Goal: Find specific page/section

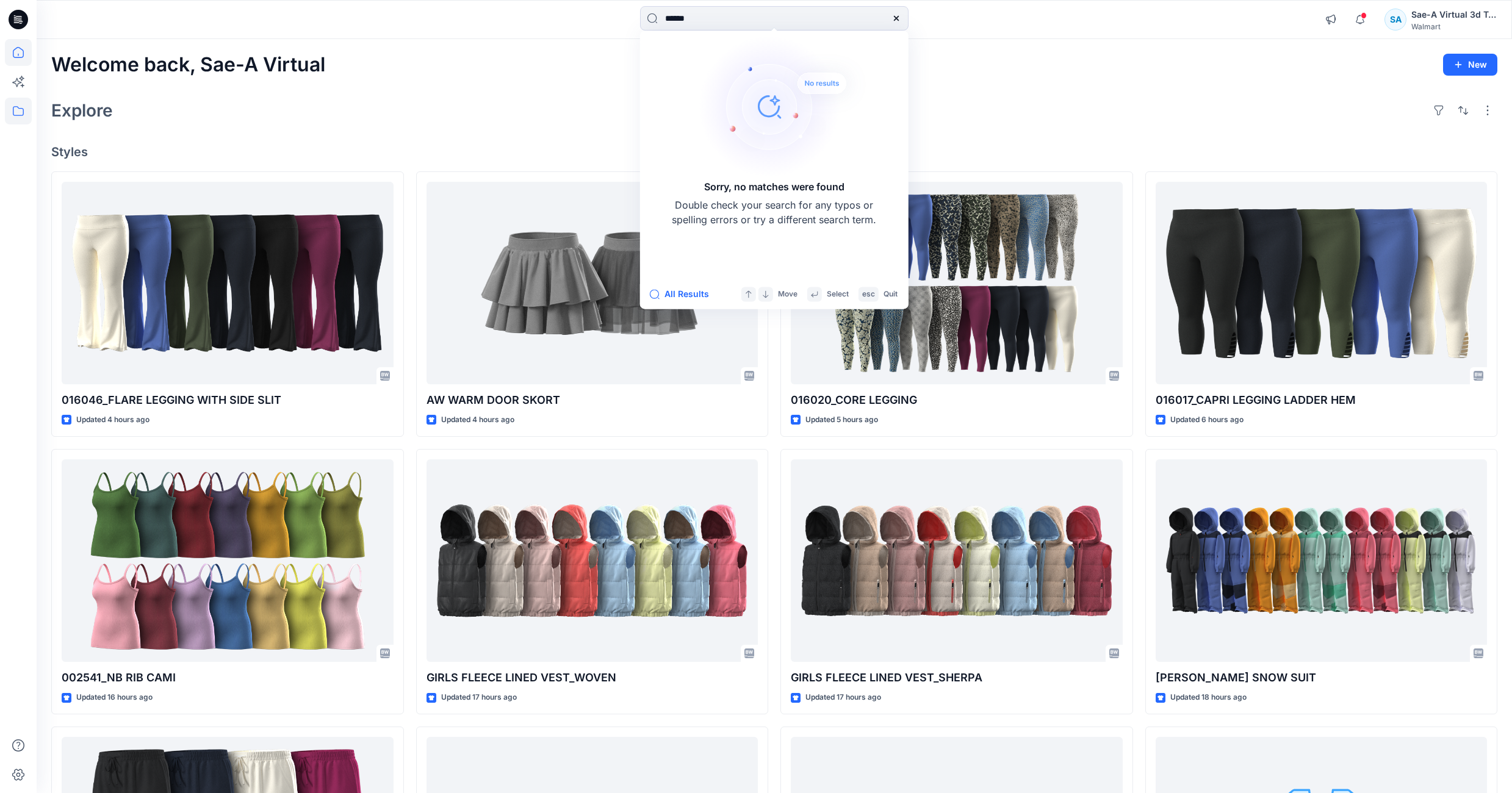
click at [23, 115] on icon at bounding box center [18, 111] width 27 height 27
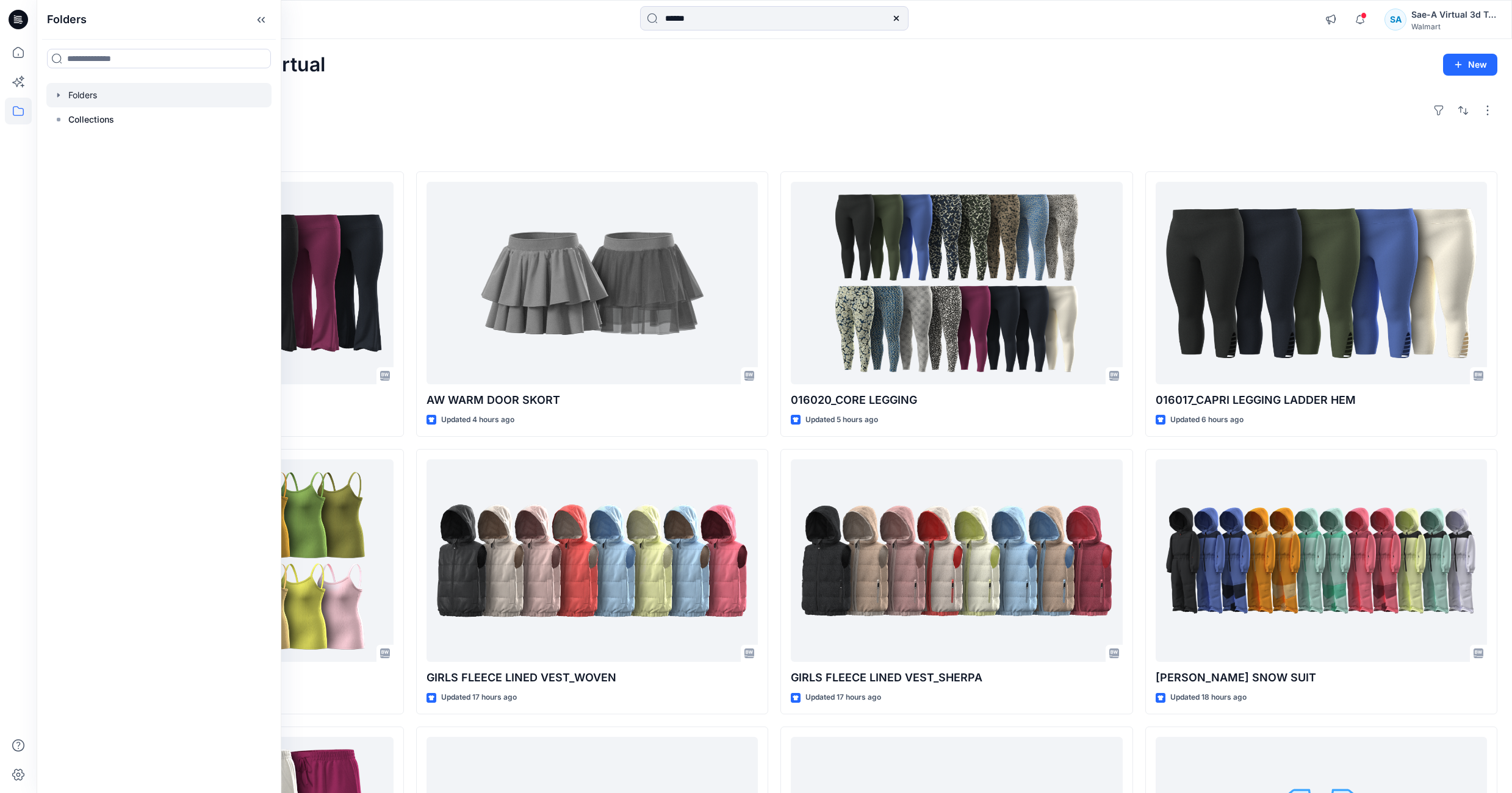
click at [56, 94] on icon "button" at bounding box center [59, 95] width 10 height 10
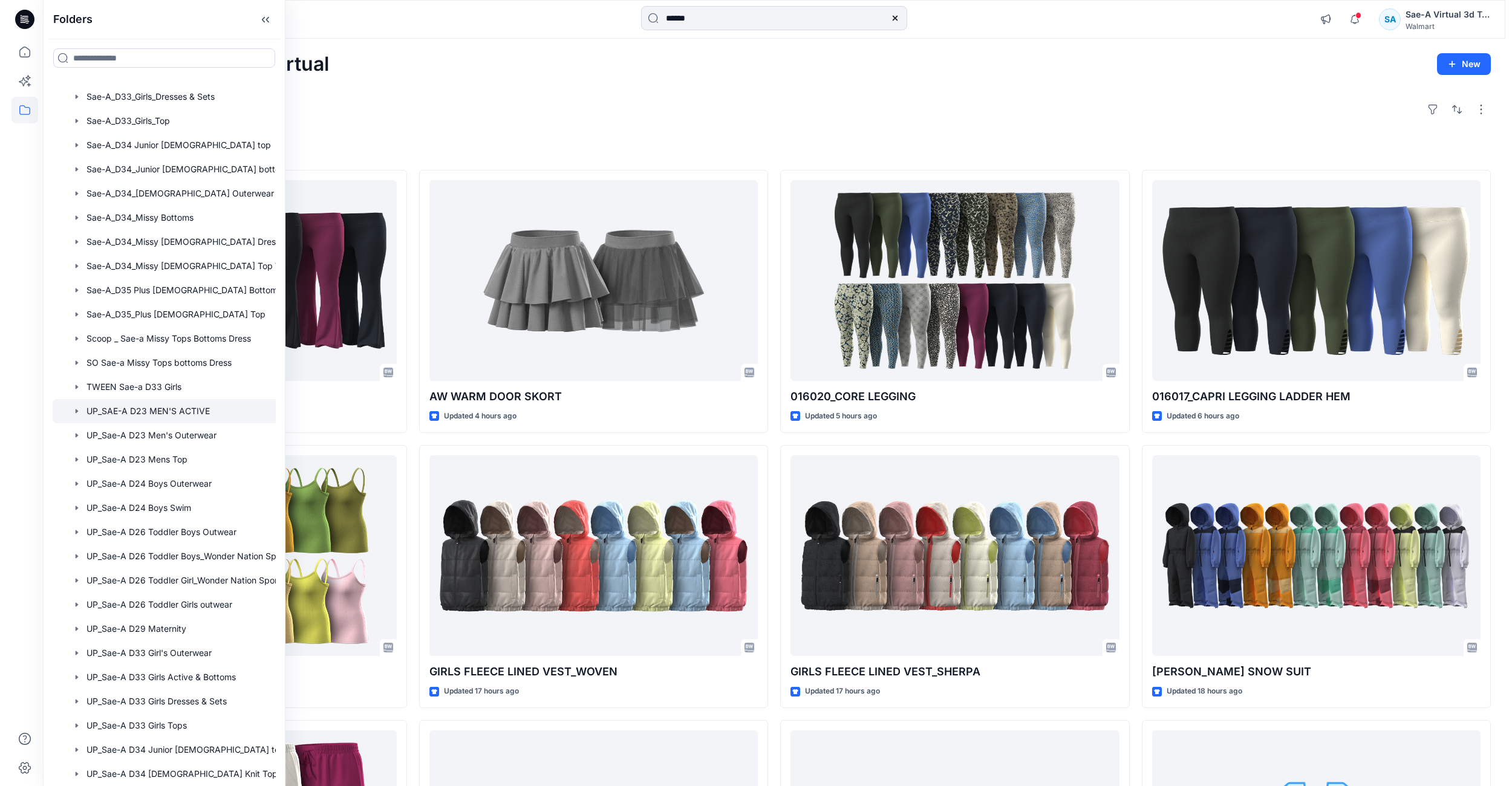
scroll to position [796, 0]
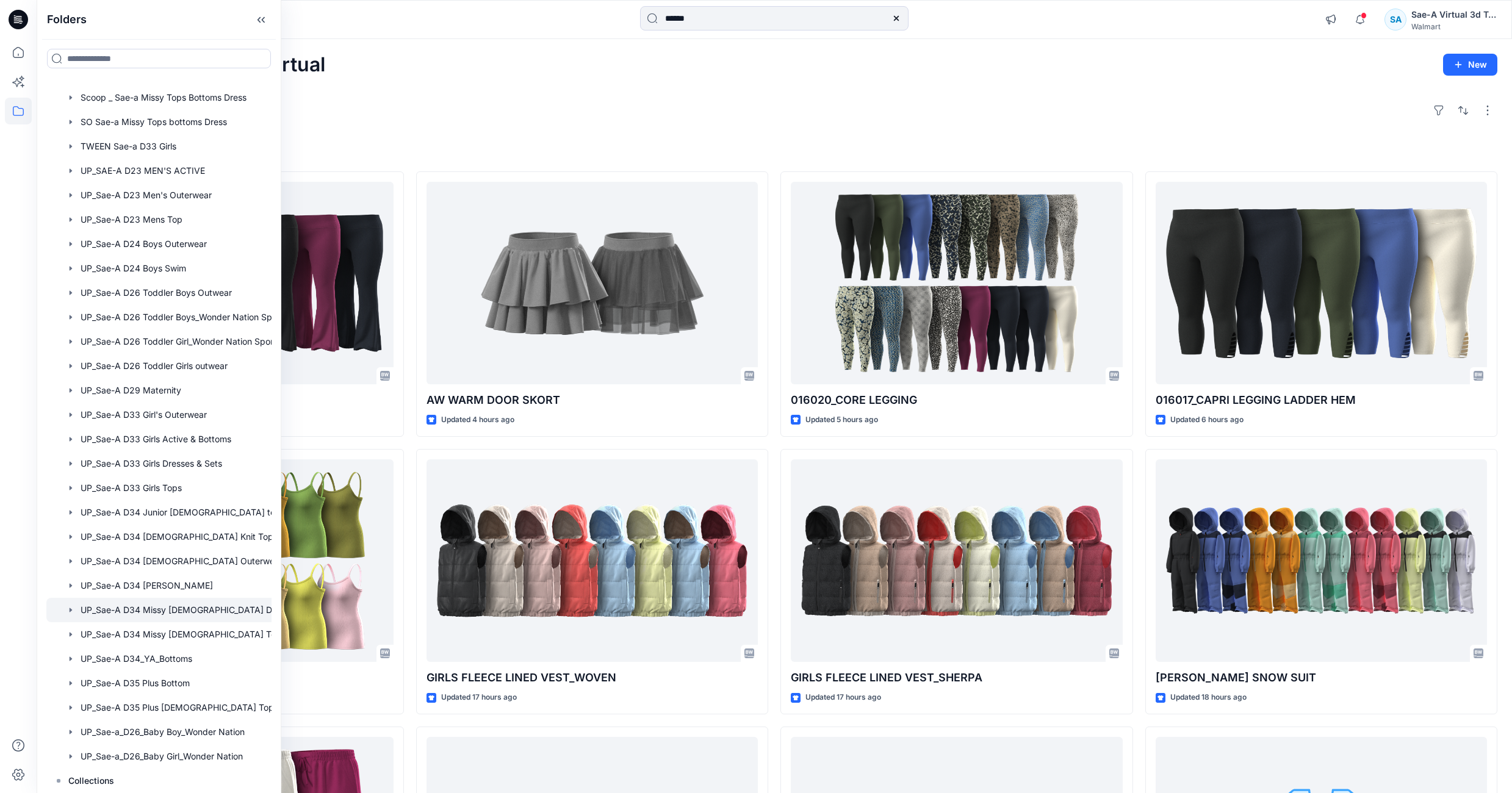
click at [197, 604] on div at bounding box center [175, 610] width 257 height 24
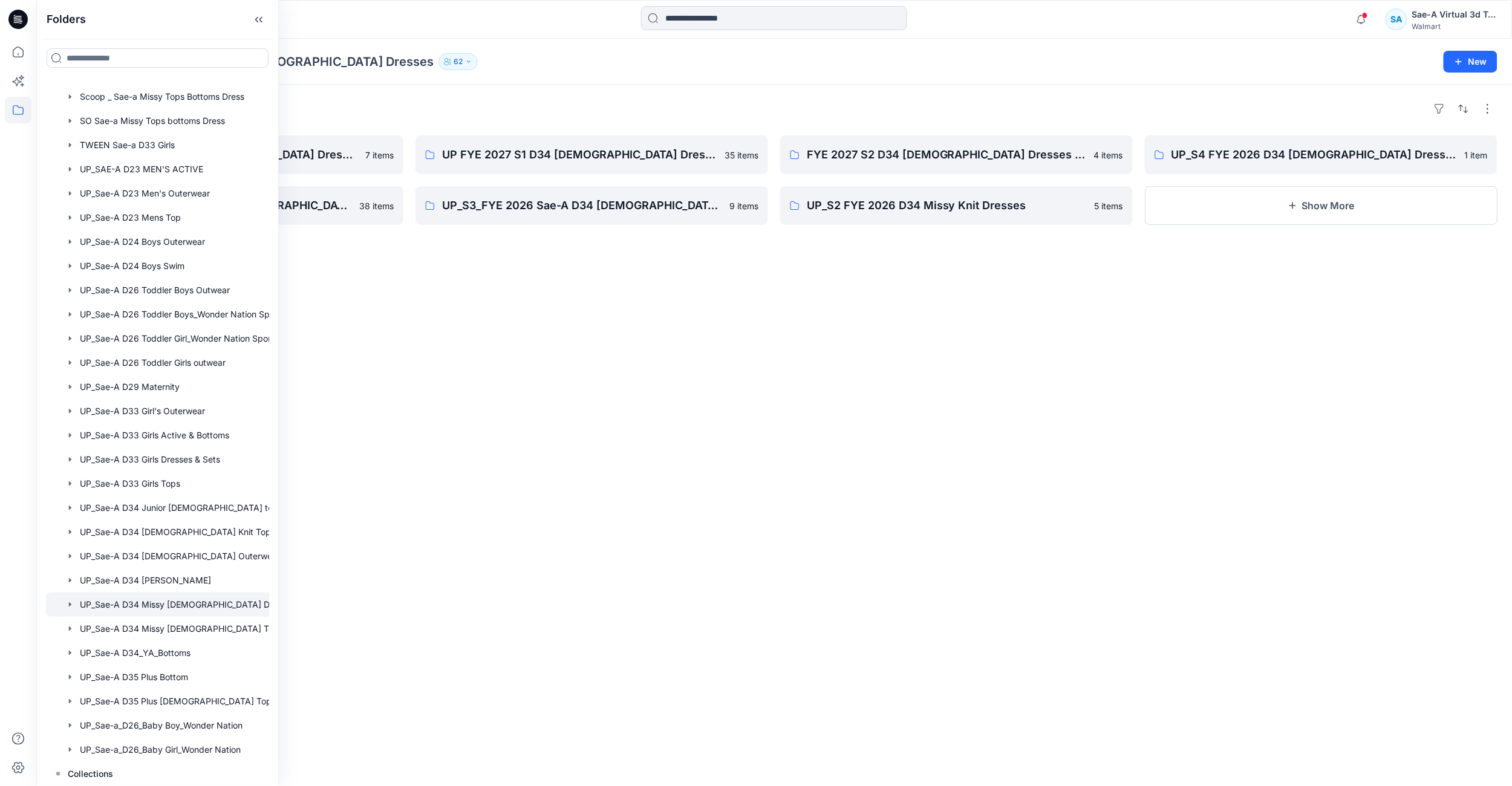
click at [396, 68] on div "Folders UP_Sae-A D34 Missy [DEMOGRAPHIC_DATA] Dresses 62" at bounding box center [727, 62] width 1352 height 17
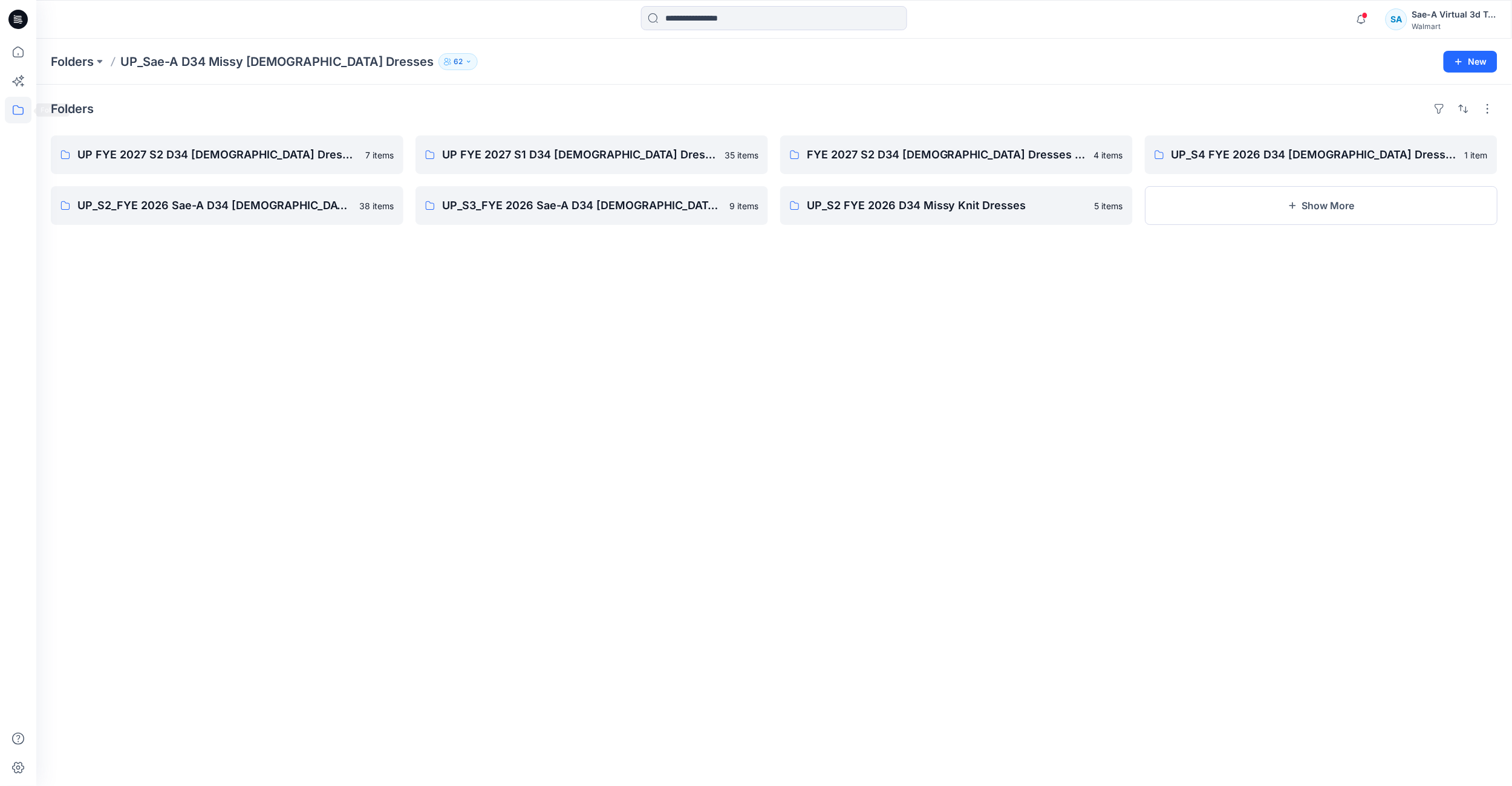
click at [16, 114] on icon at bounding box center [18, 110] width 11 height 10
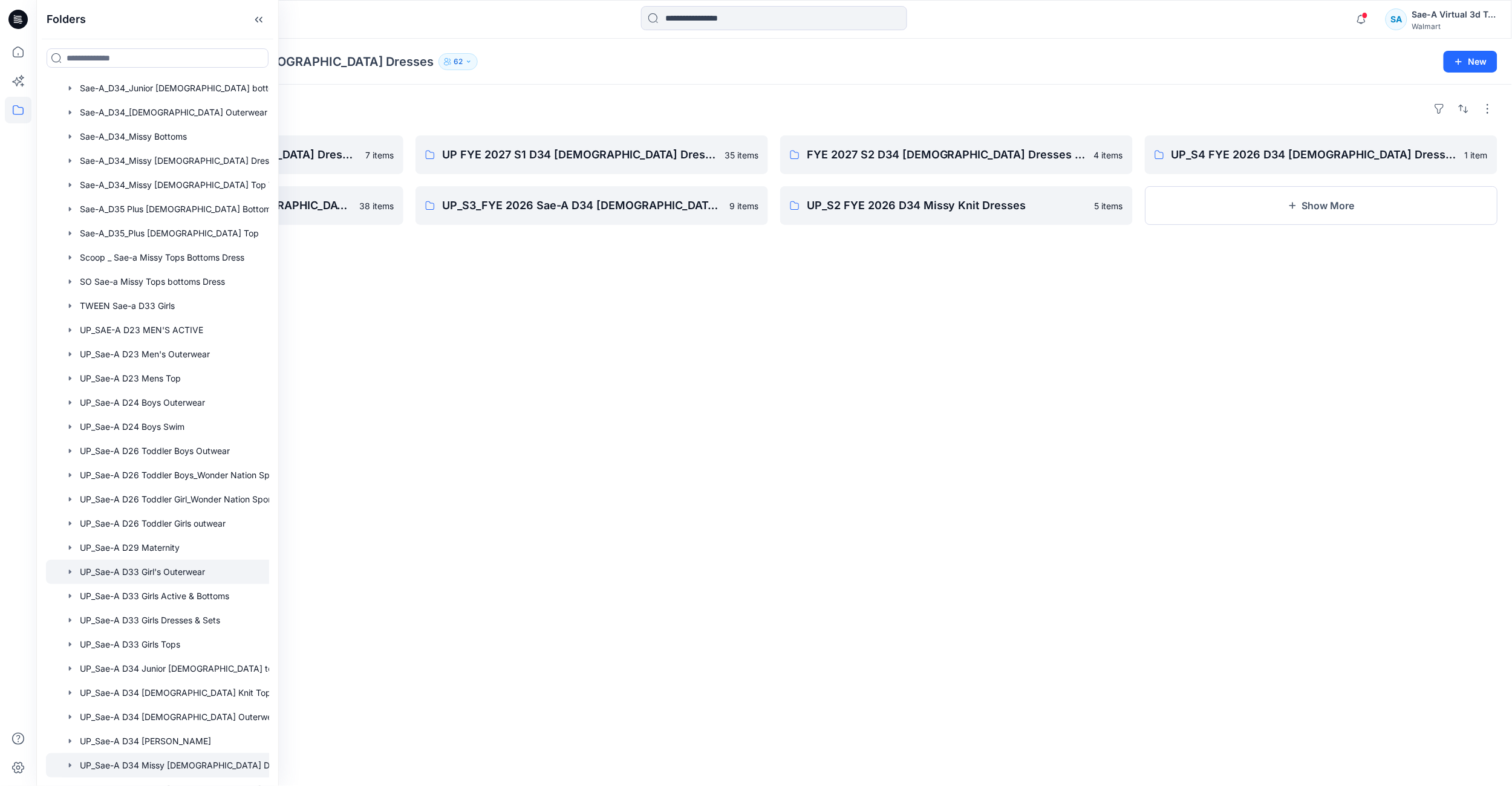
scroll to position [796, 0]
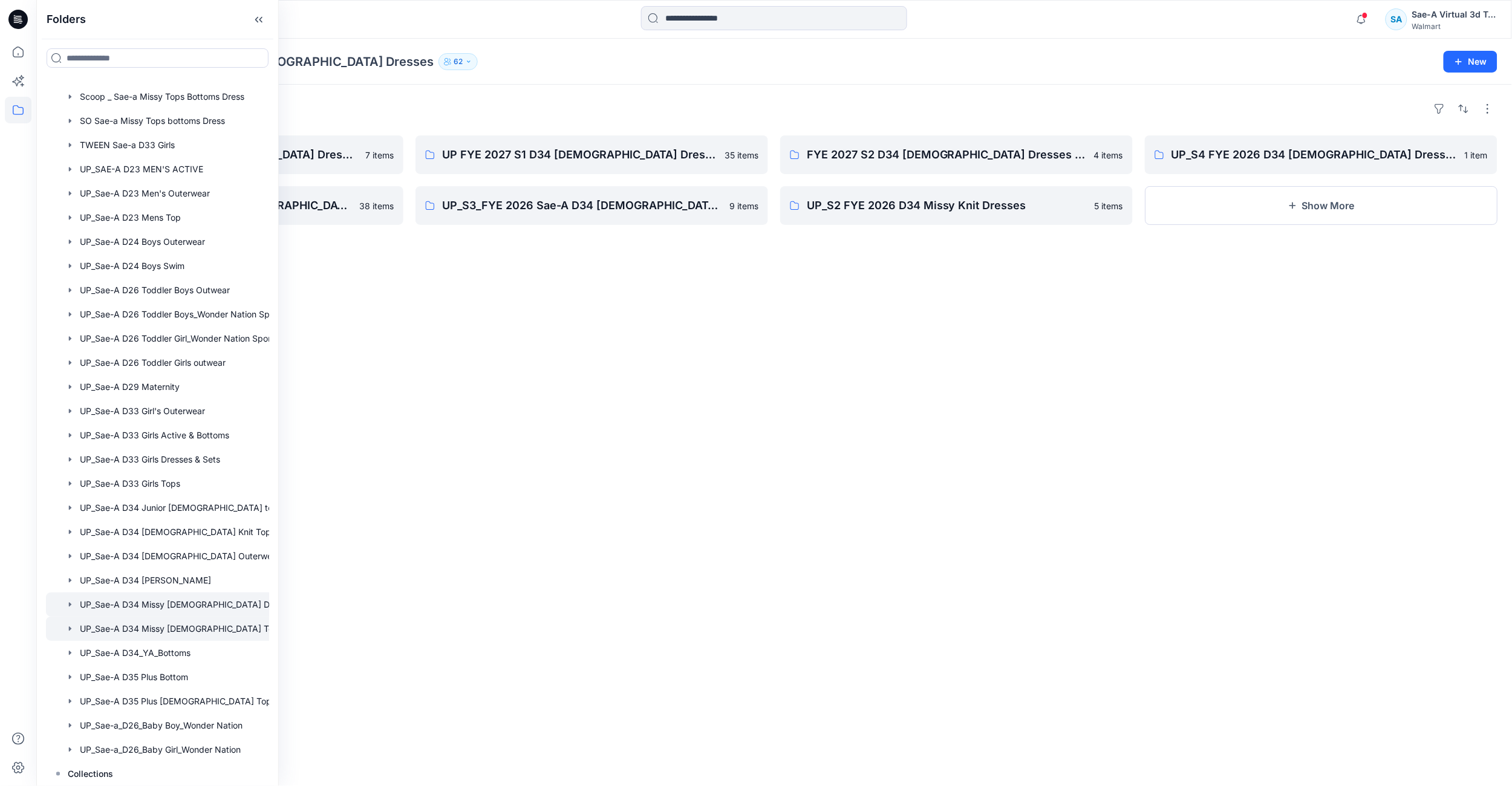
click at [214, 632] on div at bounding box center [173, 629] width 254 height 24
click at [561, 302] on div "Folders FYE 2027 S2 D34 [DEMOGRAPHIC_DATA] Woven Tops - Sae-A 8 items UP_S2 FYE…" at bounding box center [774, 435] width 1476 height 701
